Goal: Navigation & Orientation: Understand site structure

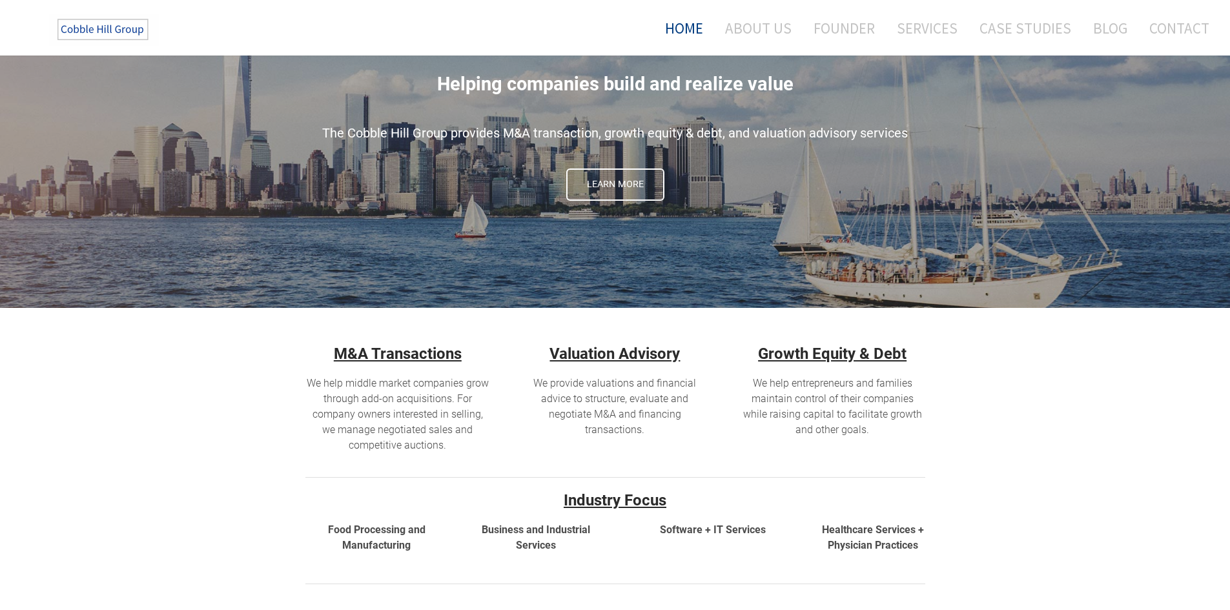
scroll to position [340, 0]
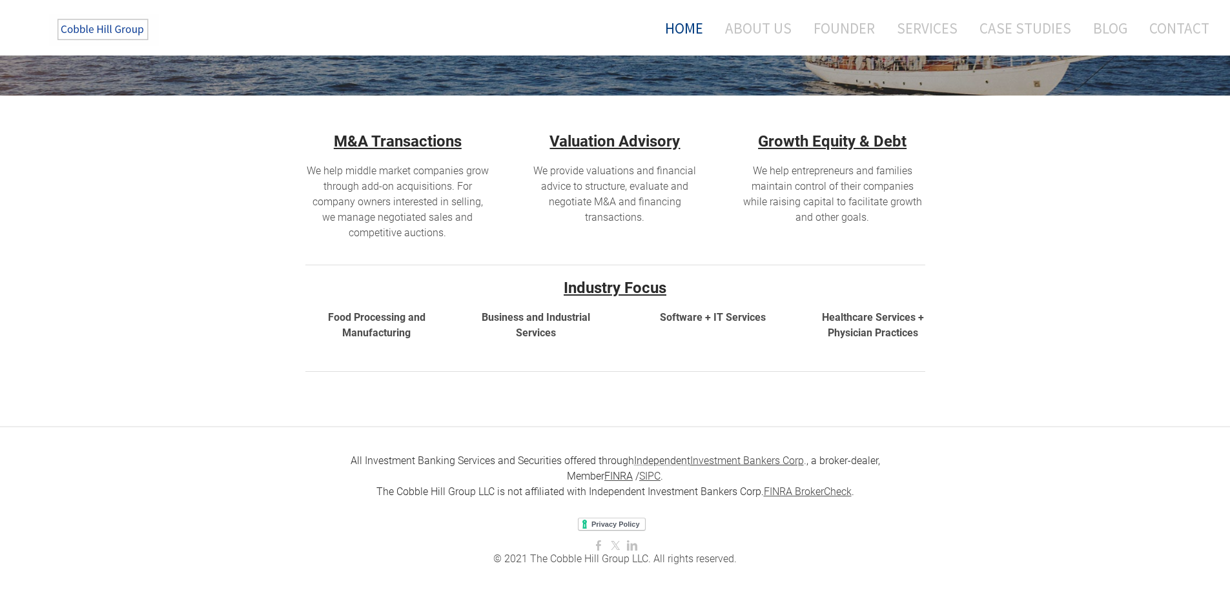
click at [429, 143] on u "M&A Transactions" at bounding box center [398, 141] width 128 height 18
click at [773, 26] on link "About Us" at bounding box center [758, 28] width 86 height 34
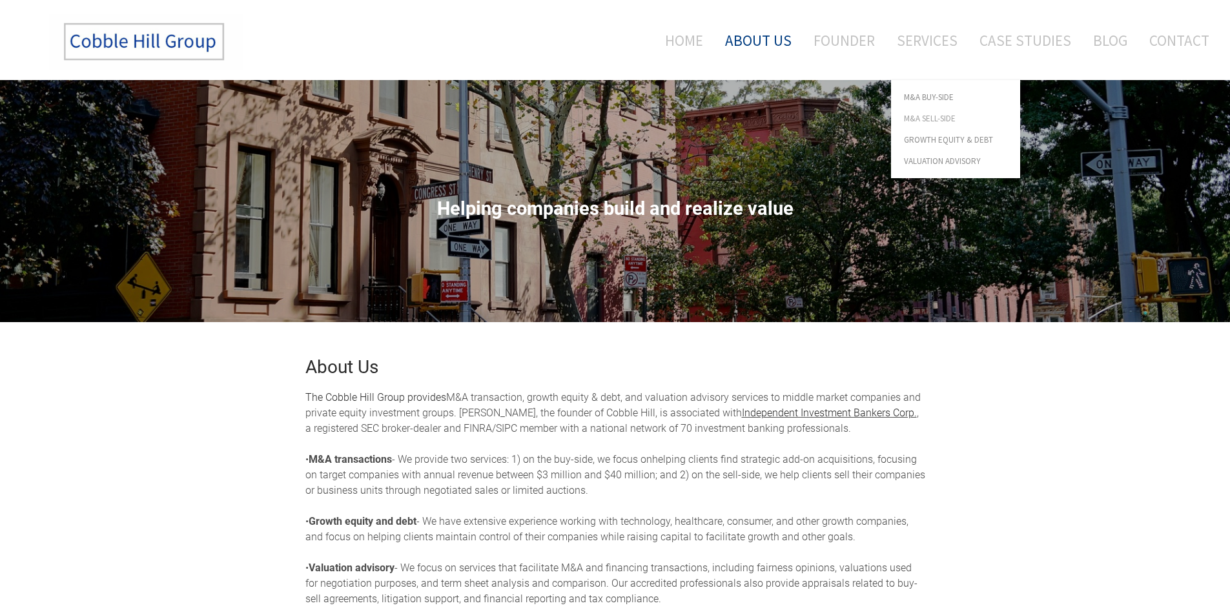
click at [924, 114] on span "M&A Sell-Side" at bounding box center [955, 118] width 103 height 8
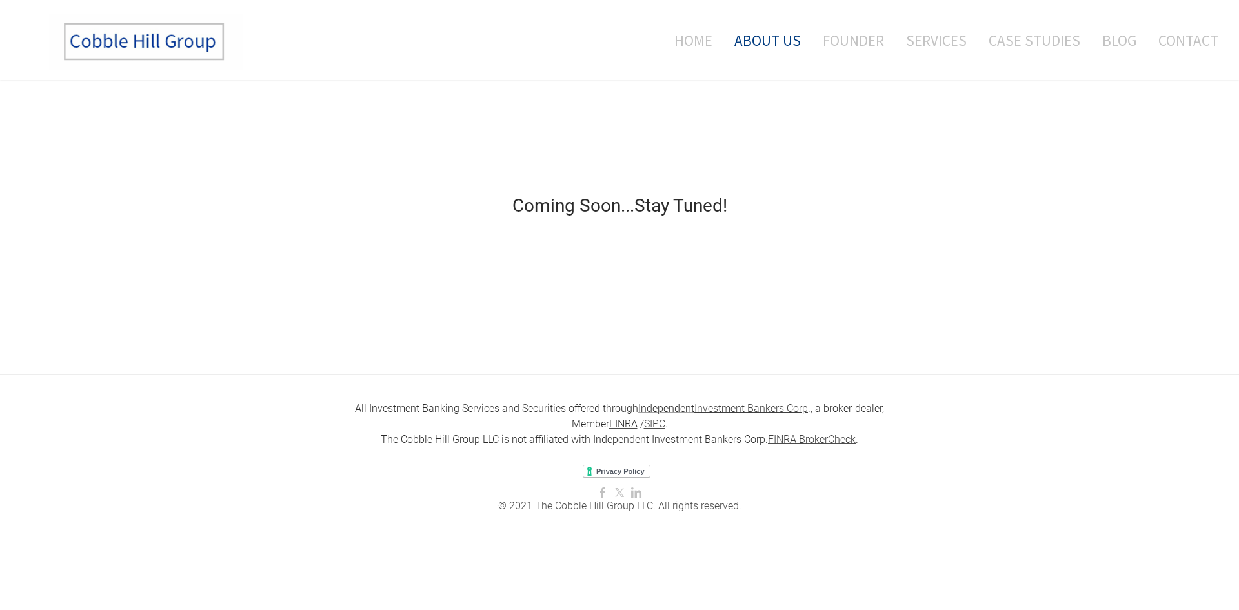
click at [788, 35] on link "About Us" at bounding box center [768, 41] width 86 height 54
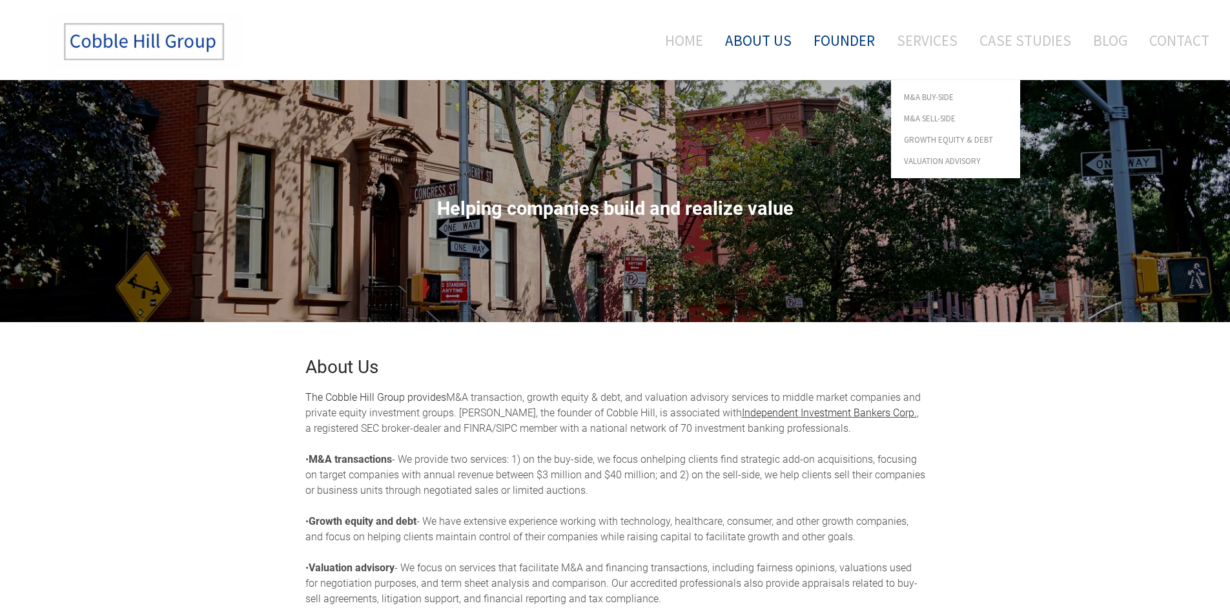
click at [855, 37] on link "Founder" at bounding box center [844, 41] width 81 height 54
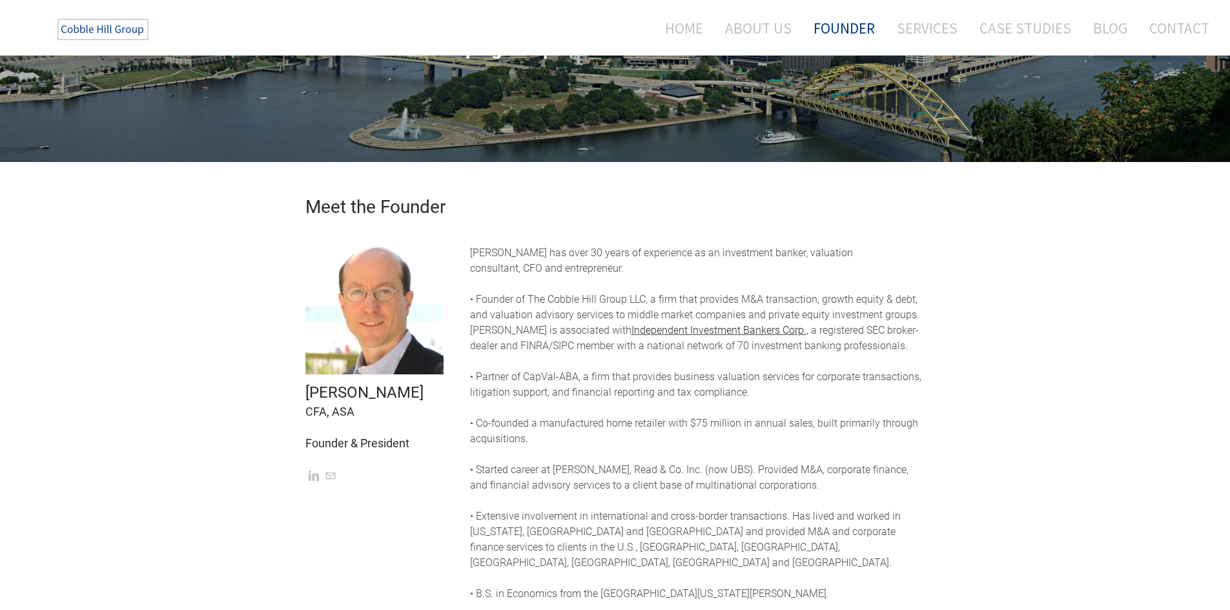
scroll to position [22, 0]
